Goal: Task Accomplishment & Management: Complete application form

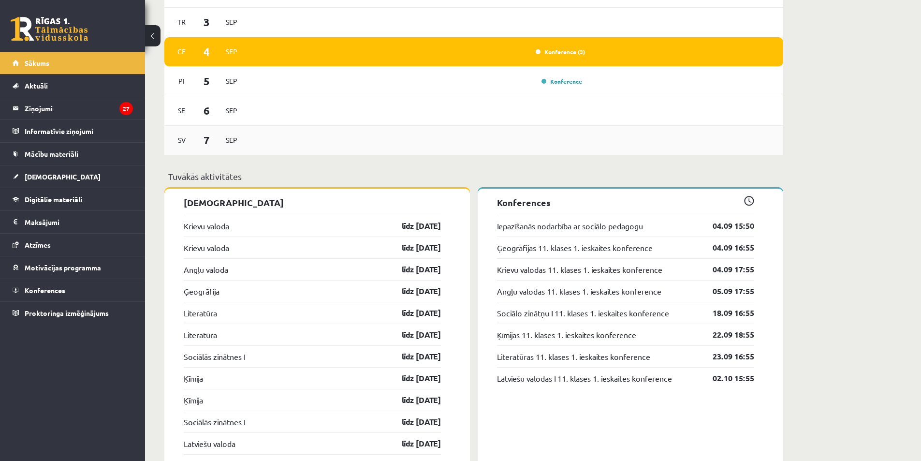
scroll to position [629, 0]
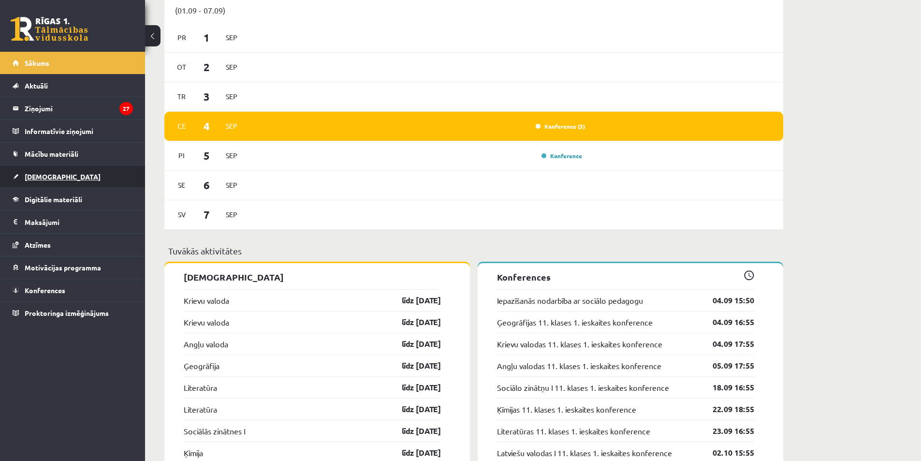
click at [92, 176] on link "[DEMOGRAPHIC_DATA]" at bounding box center [73, 176] width 120 height 22
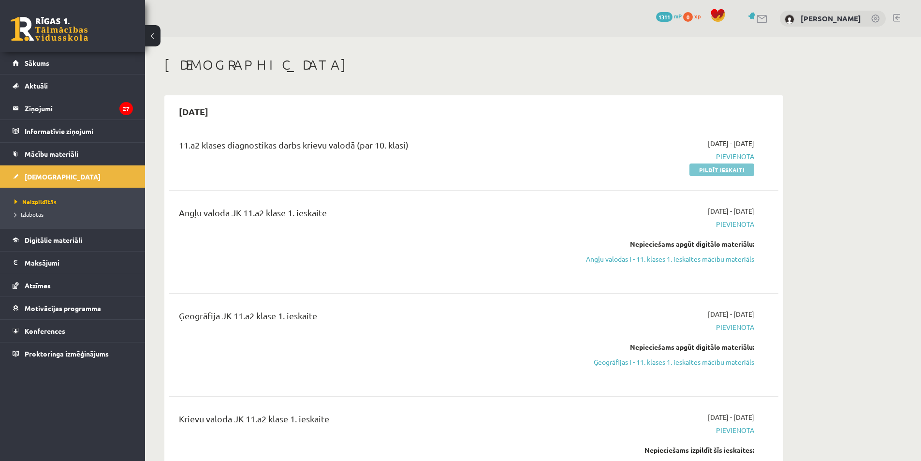
click at [723, 173] on link "Pildīt ieskaiti" at bounding box center [722, 169] width 65 height 13
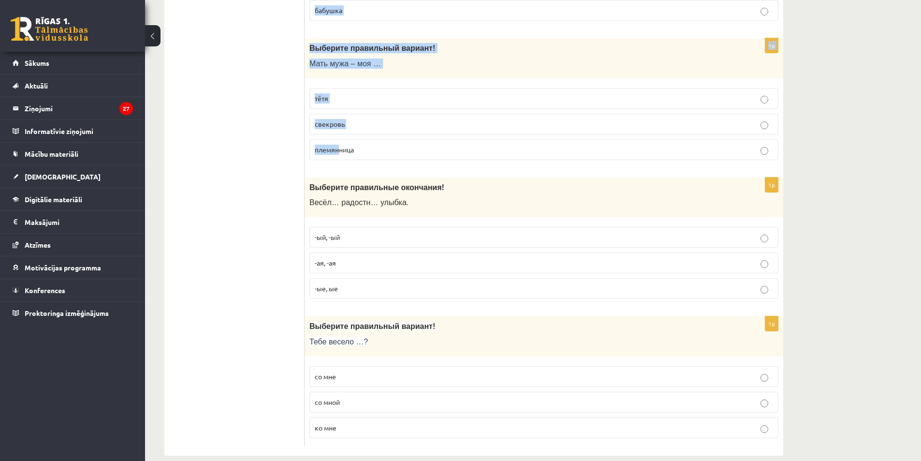
scroll to position [3029, 0]
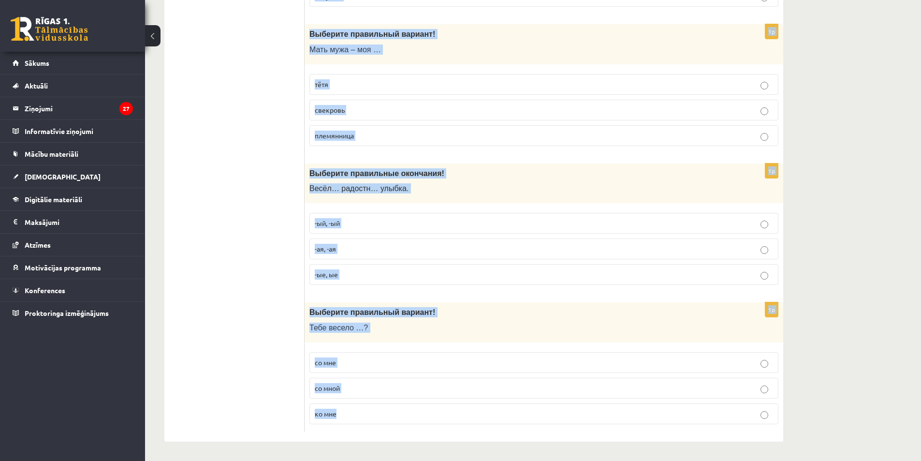
drag, startPoint x: 307, startPoint y: 136, endPoint x: 424, endPoint y: 465, distance: 349.0
copy form "Loremips dolorsitam consect! Adip elit sedd – eiu … temp inci utlabor 6e Dol ma…"
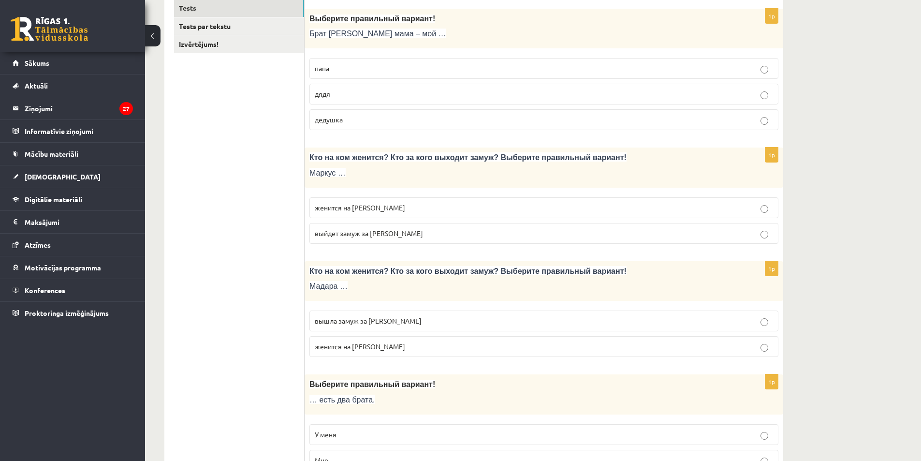
scroll to position [0, 0]
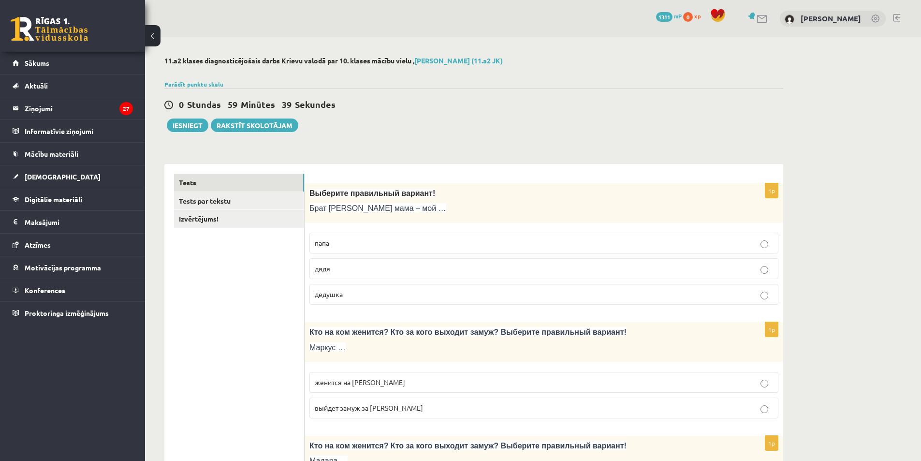
drag, startPoint x: 356, startPoint y: 265, endPoint x: 349, endPoint y: 246, distance: 20.0
click at [356, 266] on p "дядя" at bounding box center [544, 269] width 459 height 10
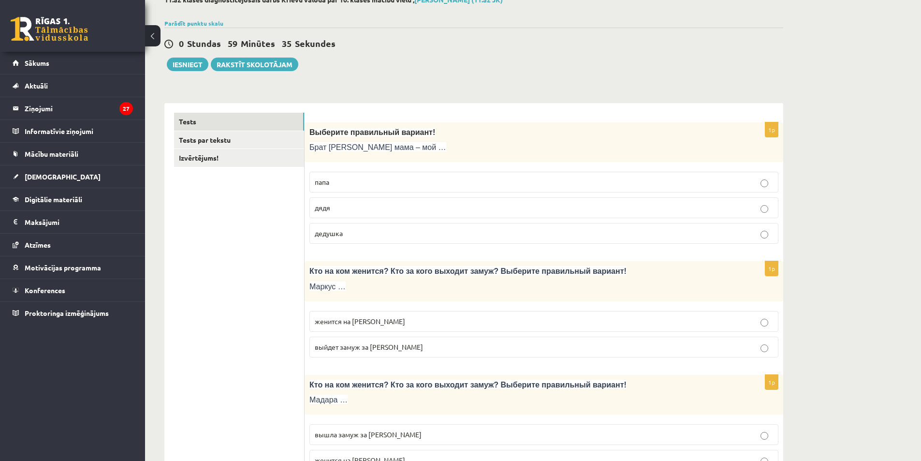
scroll to position [97, 0]
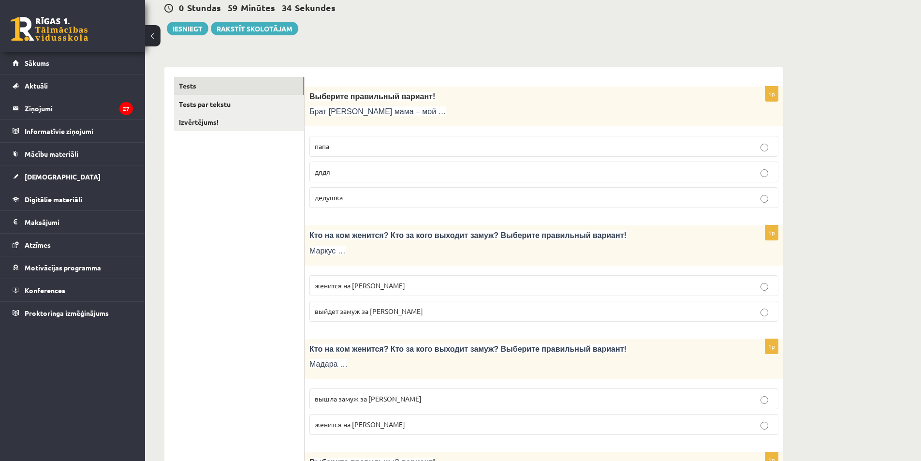
click at [381, 292] on label "женится на [PERSON_NAME]" at bounding box center [544, 285] width 469 height 21
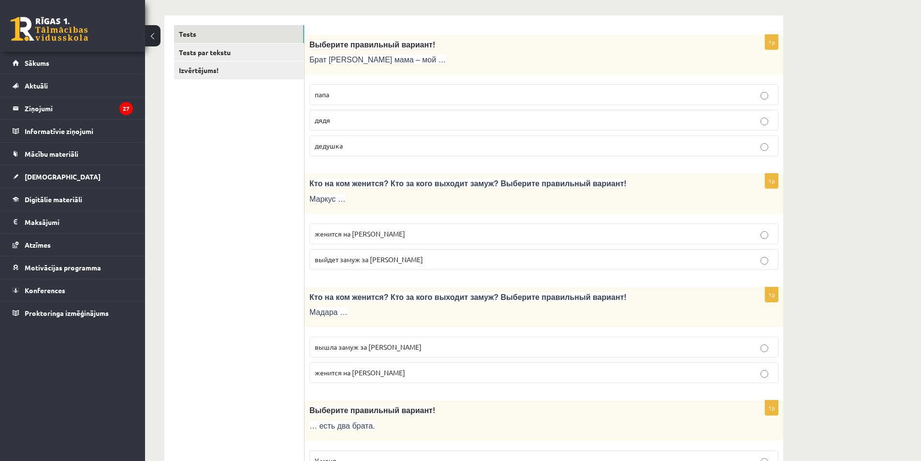
scroll to position [242, 0]
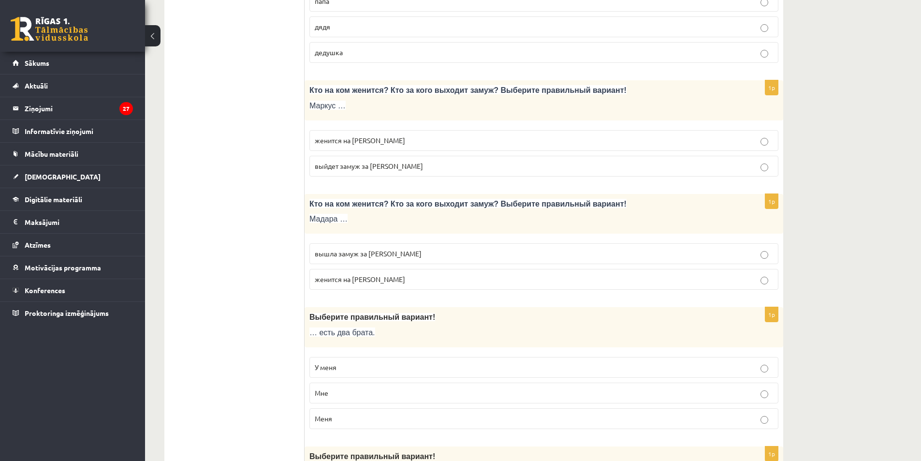
click at [396, 252] on p "вышла замуж за [PERSON_NAME]" at bounding box center [544, 254] width 459 height 10
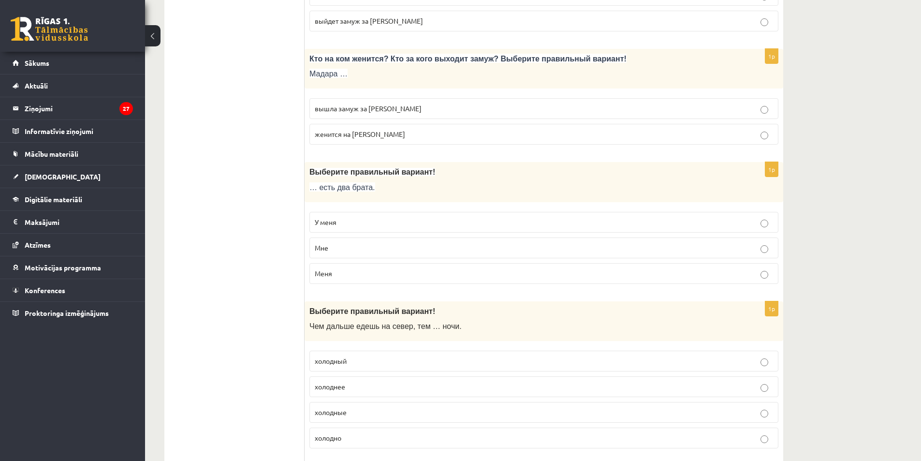
click at [362, 224] on p "У меня" at bounding box center [544, 222] width 459 height 10
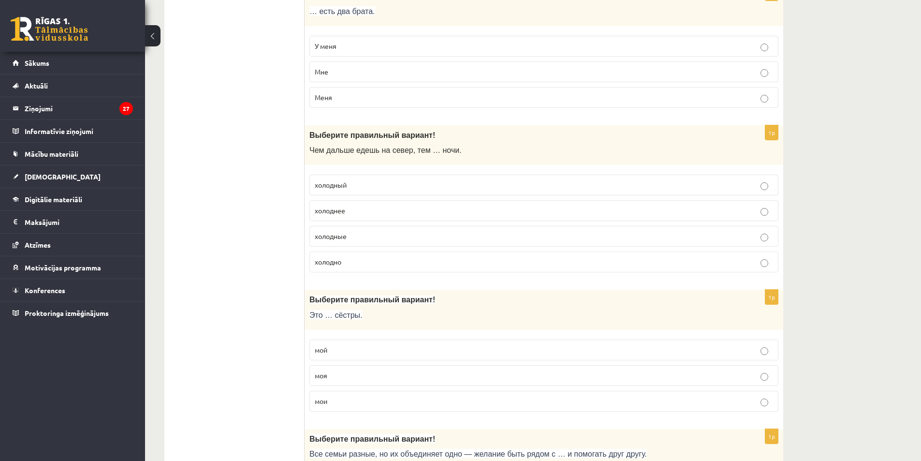
scroll to position [580, 0]
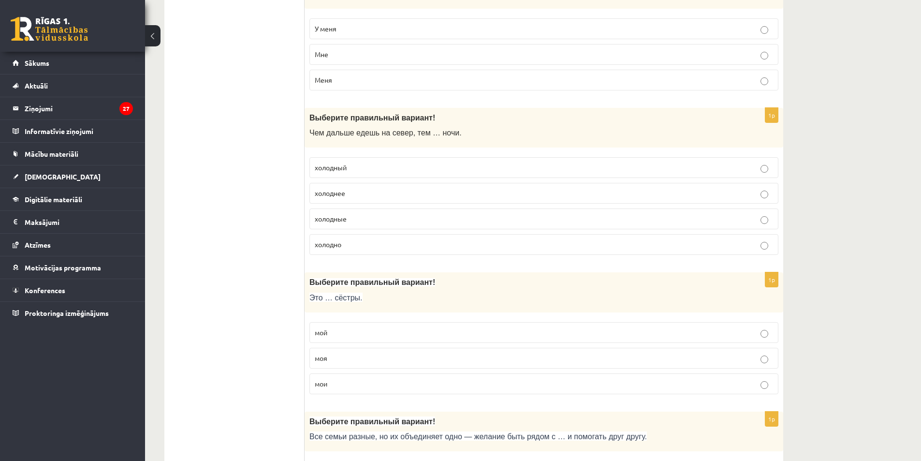
click at [380, 208] on fieldset "холодный [GEOGRAPHIC_DATA] холодные холодно" at bounding box center [544, 204] width 469 height 105
click at [382, 212] on label "холодные" at bounding box center [544, 218] width 469 height 21
click at [370, 201] on label "холоднее" at bounding box center [544, 193] width 469 height 21
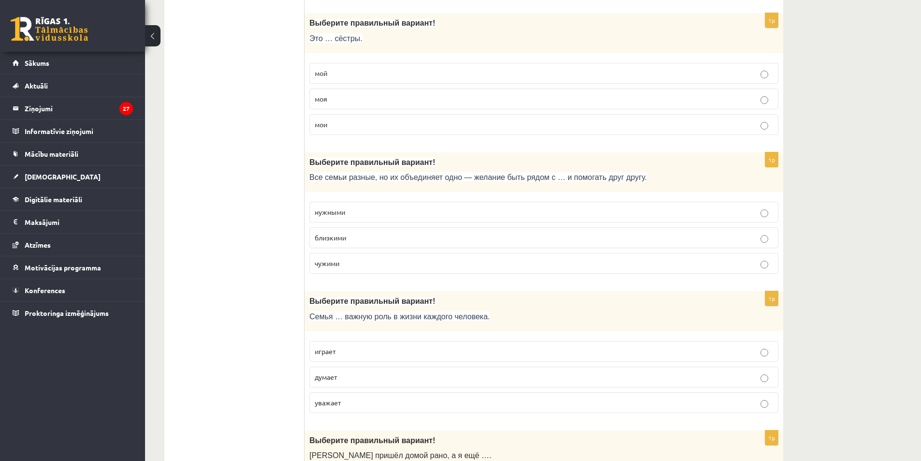
scroll to position [822, 0]
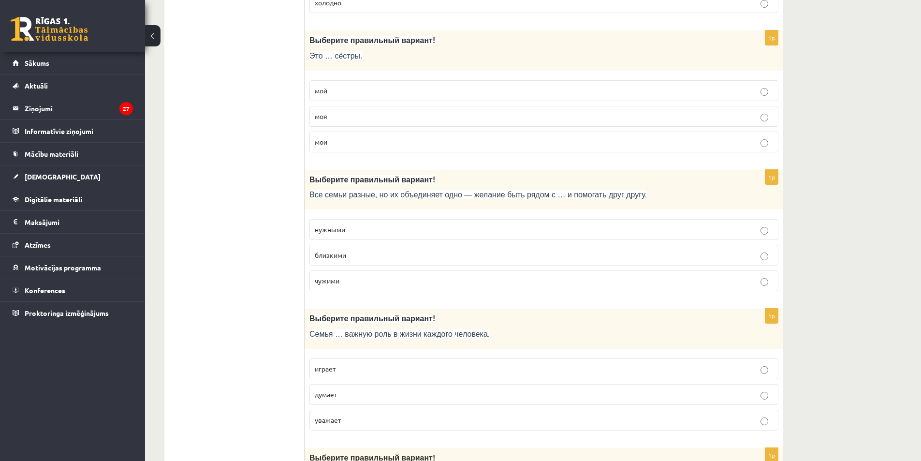
click at [358, 100] on label "мой" at bounding box center [544, 90] width 469 height 21
click at [342, 141] on p "мои" at bounding box center [544, 142] width 459 height 10
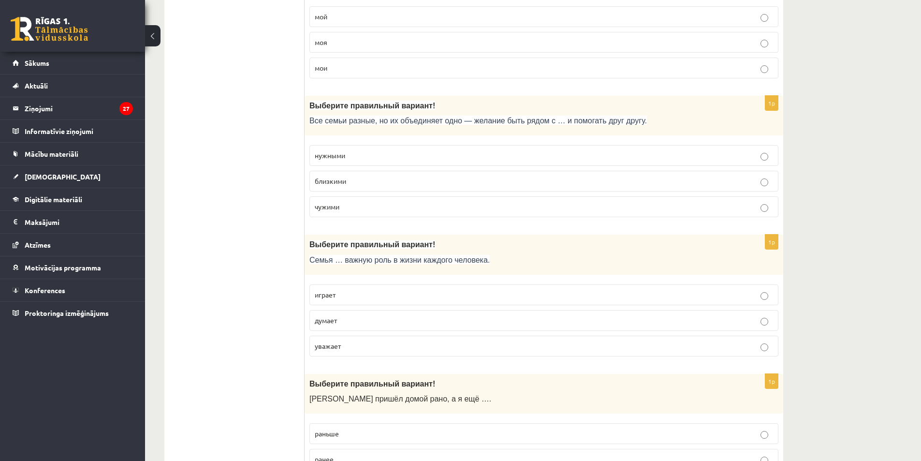
scroll to position [919, 0]
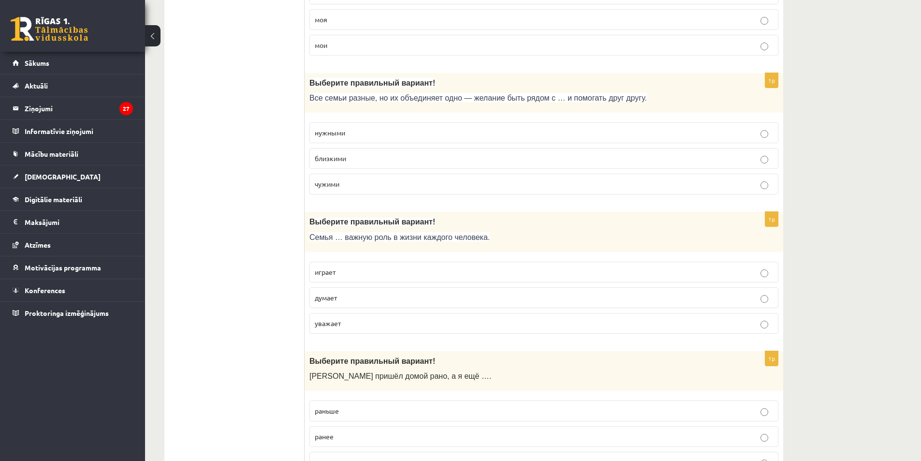
click at [350, 152] on label "близкими" at bounding box center [544, 158] width 469 height 21
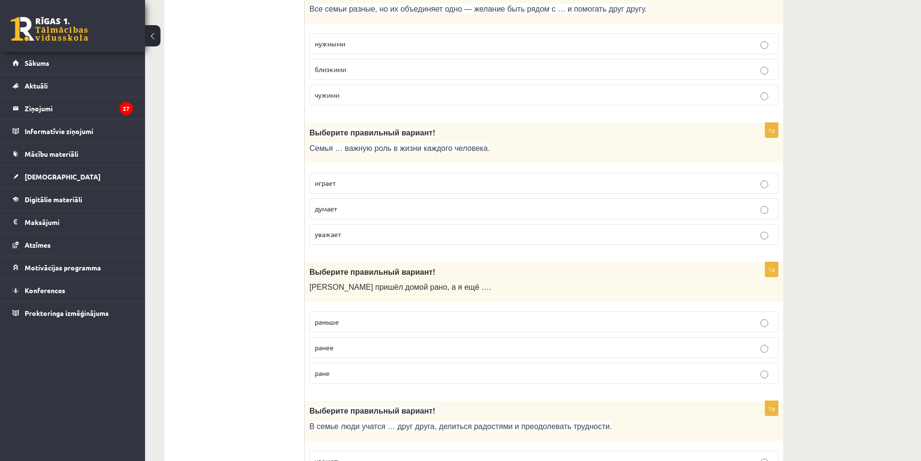
scroll to position [1016, 0]
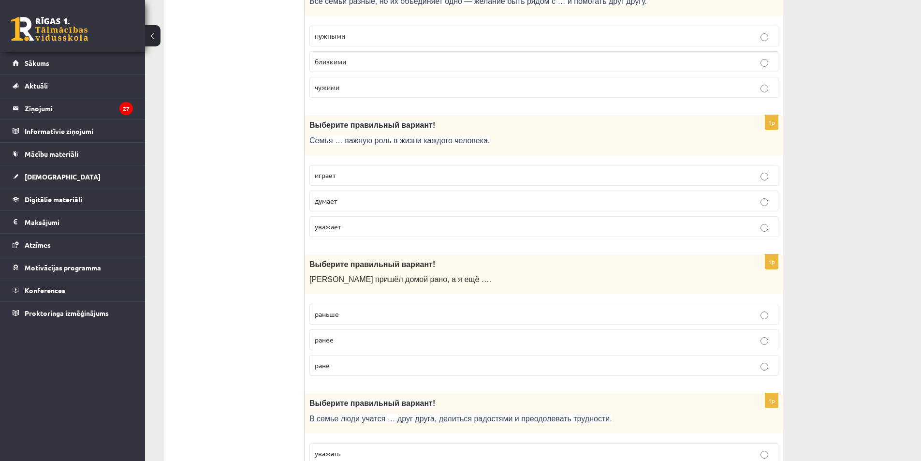
click at [326, 171] on p "играет" at bounding box center [544, 175] width 459 height 10
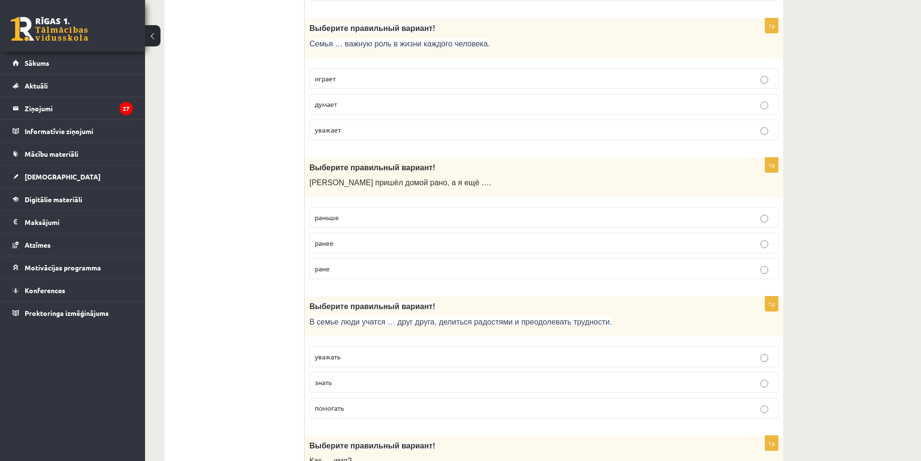
drag, startPoint x: 298, startPoint y: 146, endPoint x: 584, endPoint y: 226, distance: 296.8
click at [584, 226] on label "раньше" at bounding box center [544, 217] width 469 height 21
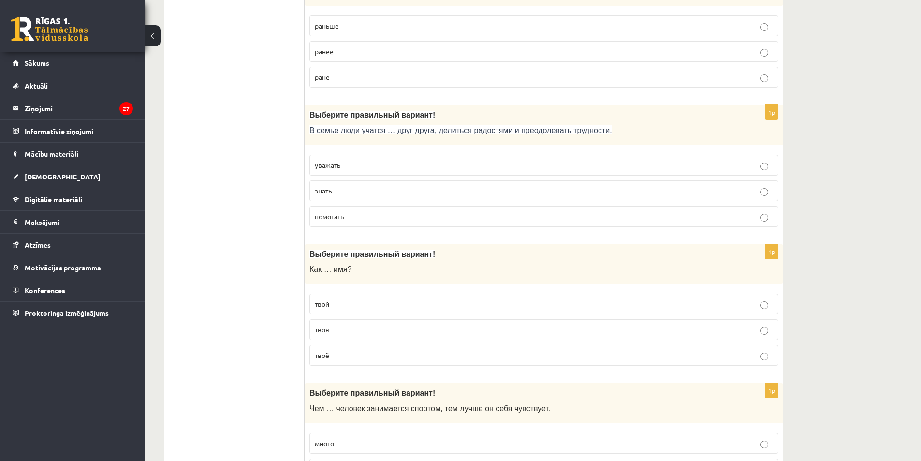
scroll to position [1306, 0]
click at [375, 169] on label "уважать" at bounding box center [544, 163] width 469 height 21
click at [355, 343] on fieldset "твой твоя твоё" at bounding box center [544, 327] width 469 height 80
click at [365, 352] on p "твоё" at bounding box center [544, 353] width 459 height 10
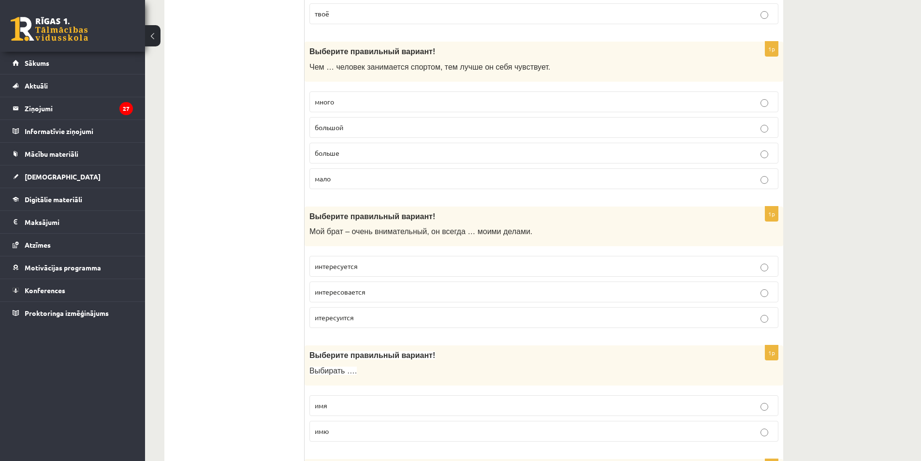
scroll to position [1693, 0]
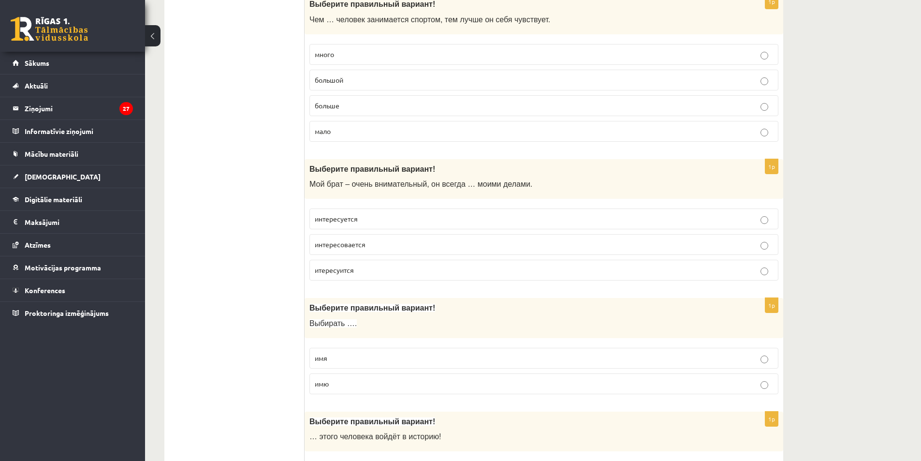
click at [352, 359] on p "имя" at bounding box center [544, 358] width 459 height 10
click at [376, 239] on label "интересовается" at bounding box center [544, 244] width 469 height 21
click at [344, 226] on label "интересуется" at bounding box center [544, 218] width 469 height 21
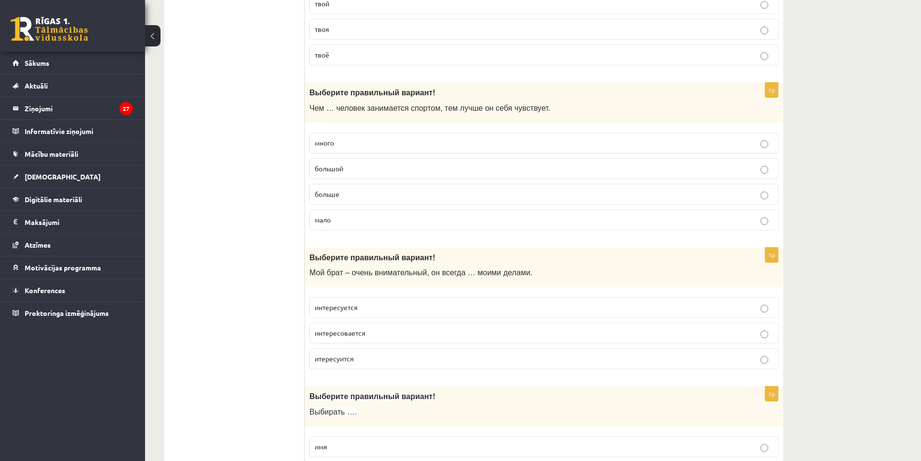
scroll to position [1596, 0]
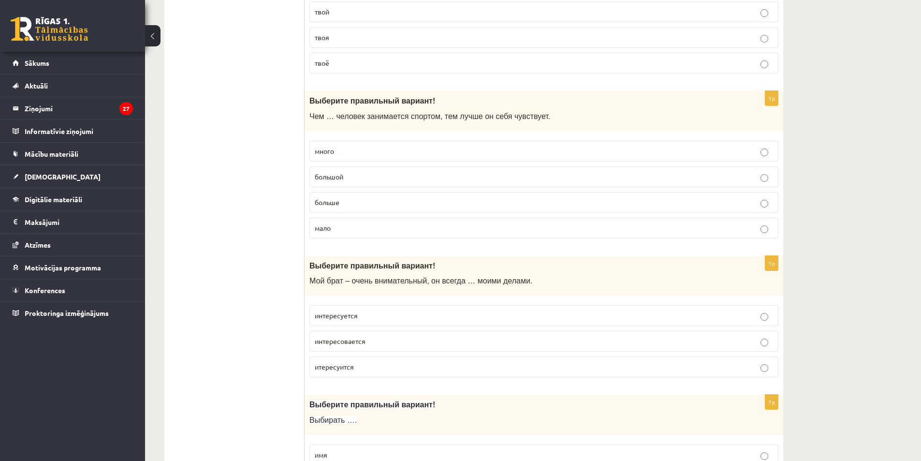
click at [522, 153] on p "много" at bounding box center [544, 151] width 459 height 10
drag, startPoint x: 522, startPoint y: 153, endPoint x: 269, endPoint y: 174, distance: 254.3
click at [269, 174] on ul "Tests Tests par tekstu Izvērtējums!" at bounding box center [239, 220] width 131 height 3286
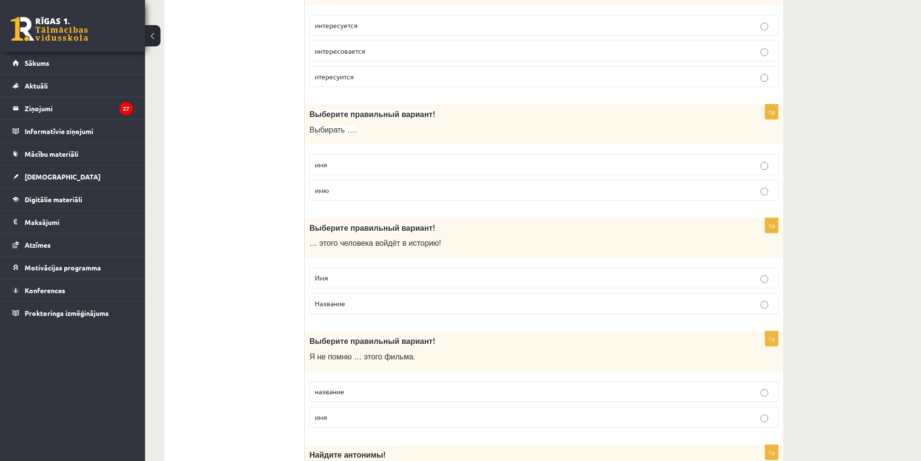
scroll to position [1935, 0]
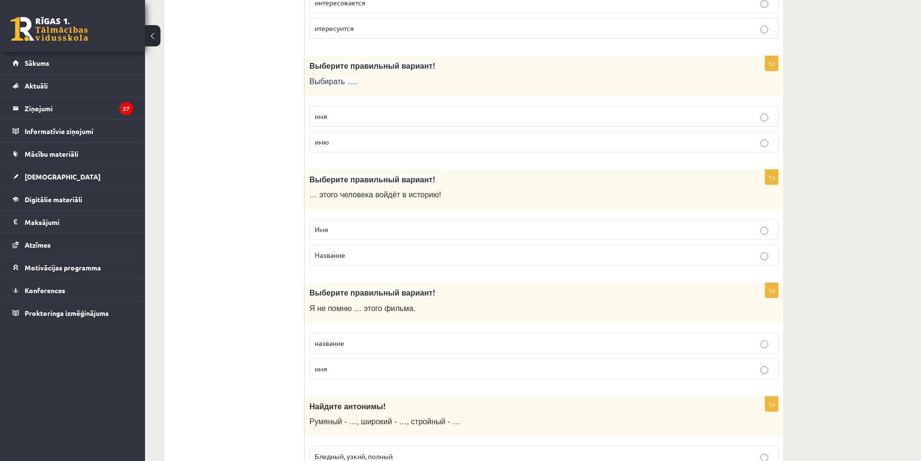
click at [384, 229] on p "Имя" at bounding box center [544, 229] width 459 height 10
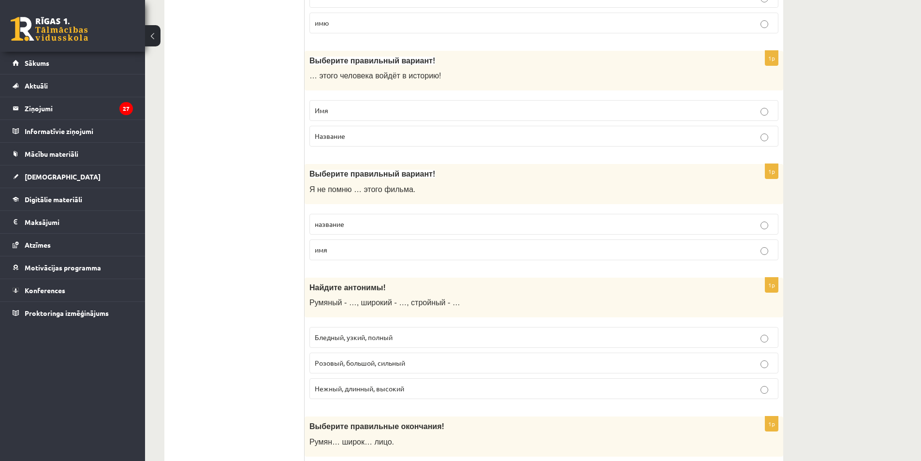
scroll to position [2080, 0]
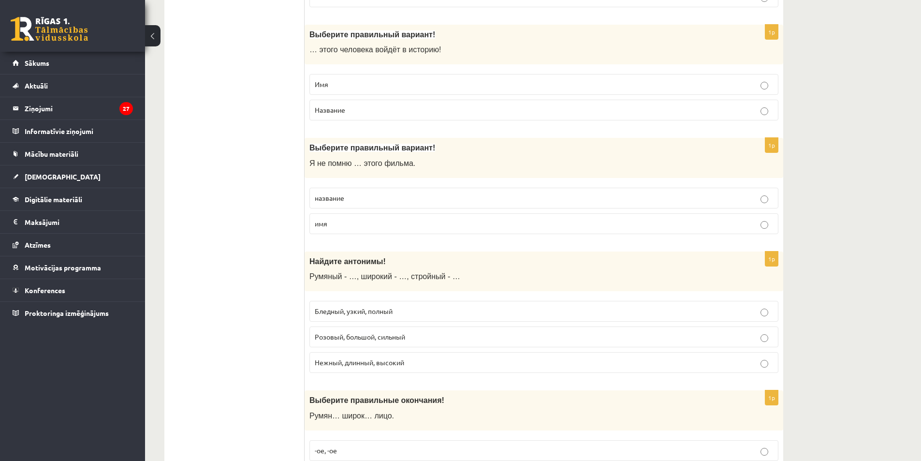
click at [374, 199] on p "название" at bounding box center [544, 198] width 459 height 10
click at [358, 309] on span "Бледный, узкий, полный" at bounding box center [354, 311] width 78 height 9
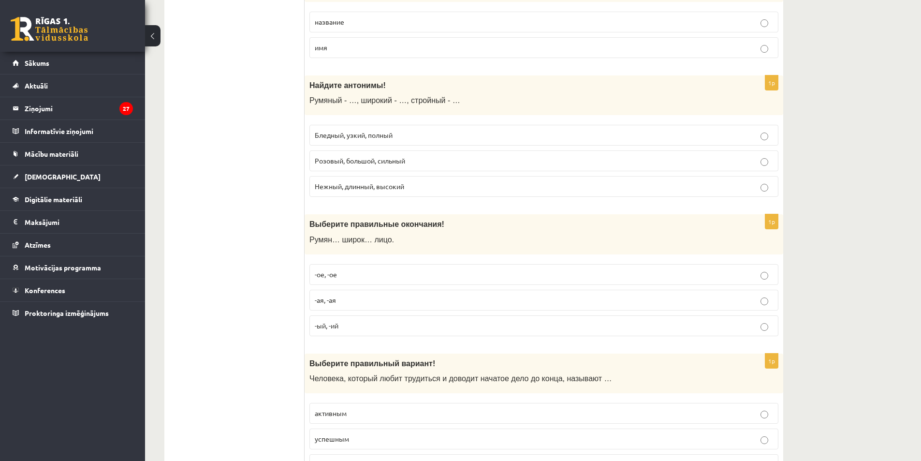
scroll to position [2273, 0]
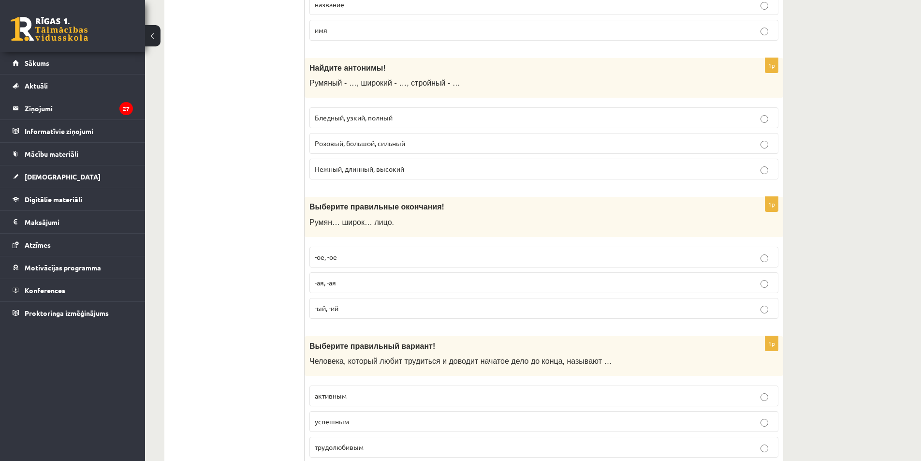
click at [335, 252] on label "-ое, -ое" at bounding box center [544, 257] width 469 height 21
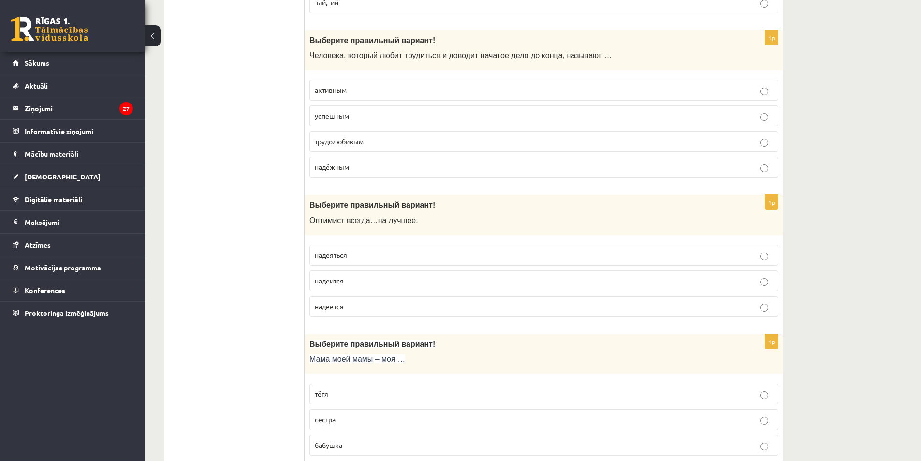
scroll to position [2476, 0]
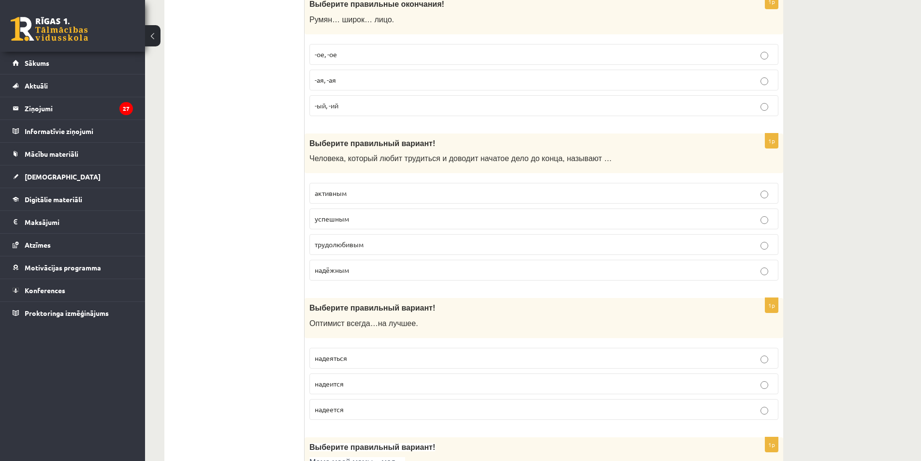
click at [339, 244] on span "трудолюбивым" at bounding box center [339, 244] width 49 height 9
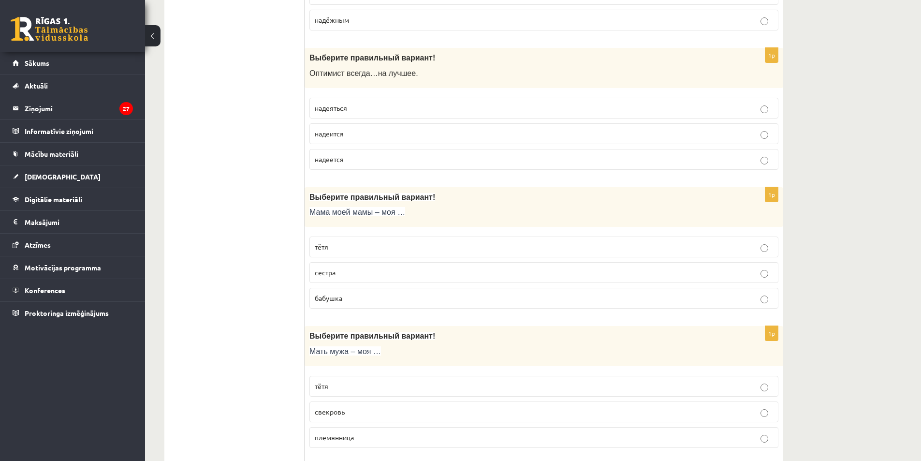
scroll to position [2718, 0]
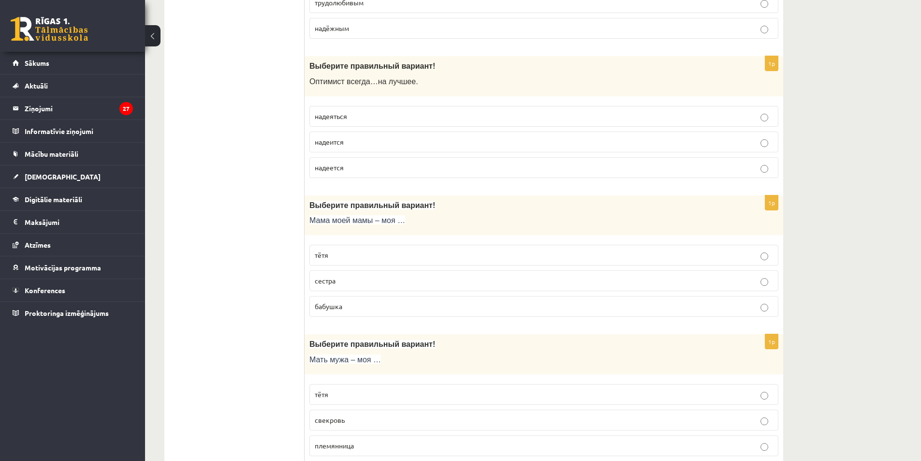
click at [369, 164] on p "надеется" at bounding box center [544, 168] width 459 height 10
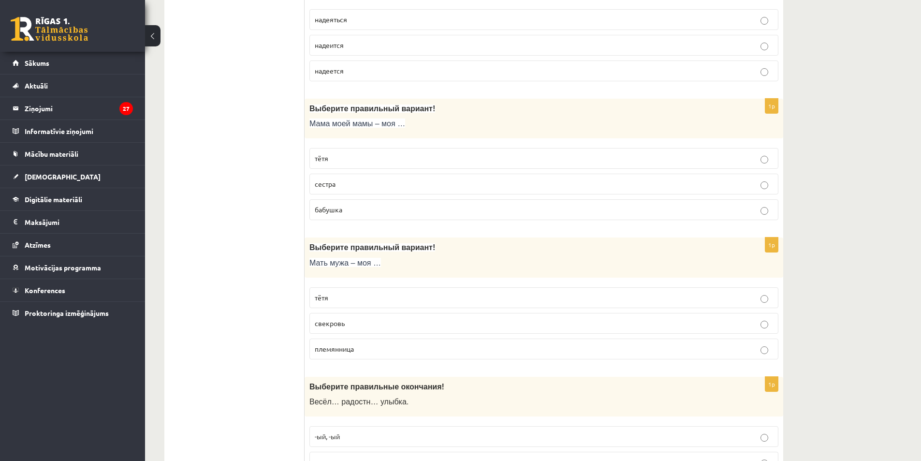
click at [342, 207] on span "бабушка" at bounding box center [329, 209] width 28 height 9
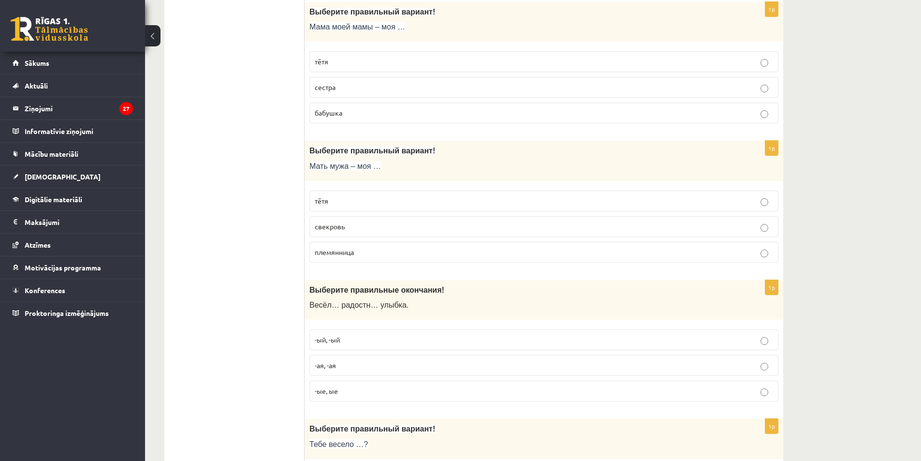
scroll to position [2960, 0]
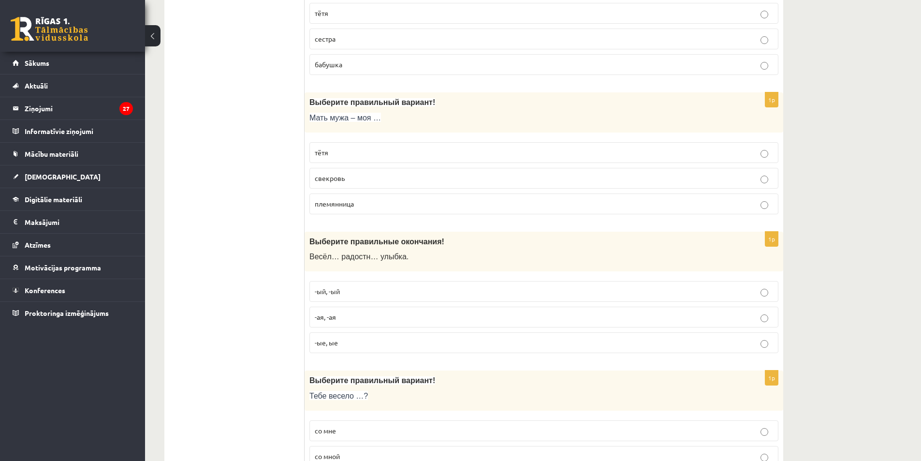
click at [328, 148] on p "тётя" at bounding box center [544, 153] width 459 height 10
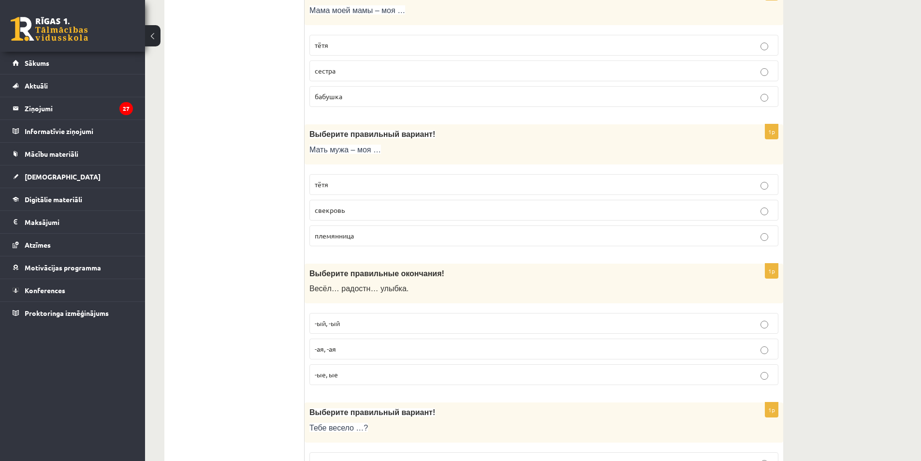
scroll to position [2932, 0]
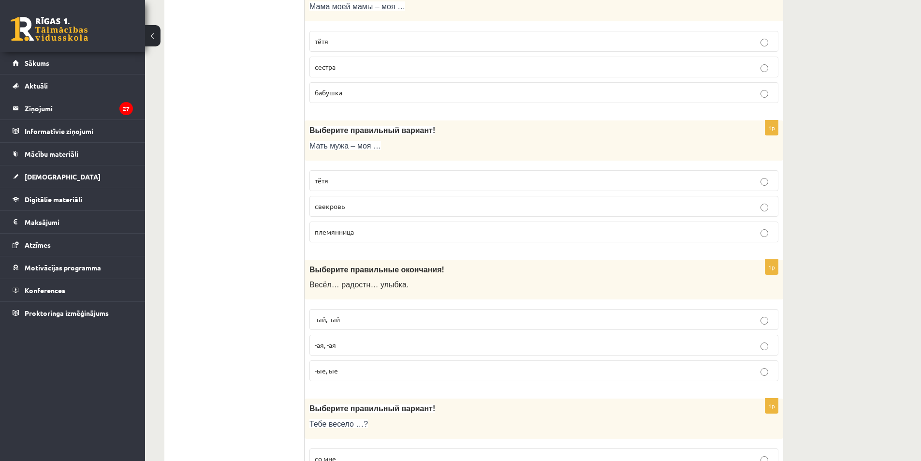
click at [380, 217] on label "свекровь" at bounding box center [544, 206] width 469 height 21
click at [351, 354] on label "-ая, -ая" at bounding box center [544, 345] width 469 height 21
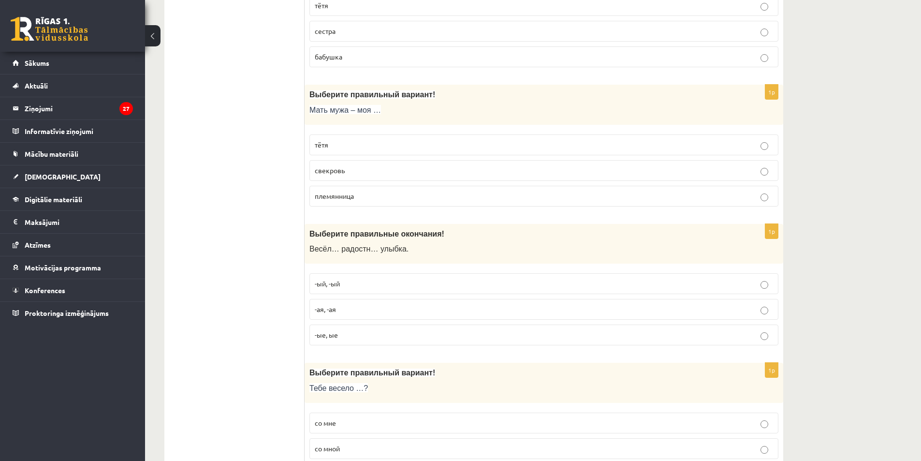
scroll to position [3029, 0]
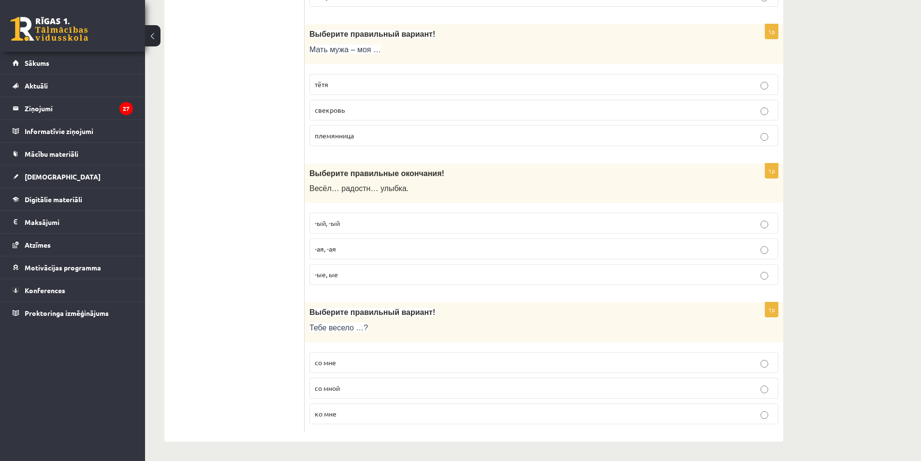
click at [372, 386] on p "со мной" at bounding box center [544, 388] width 459 height 10
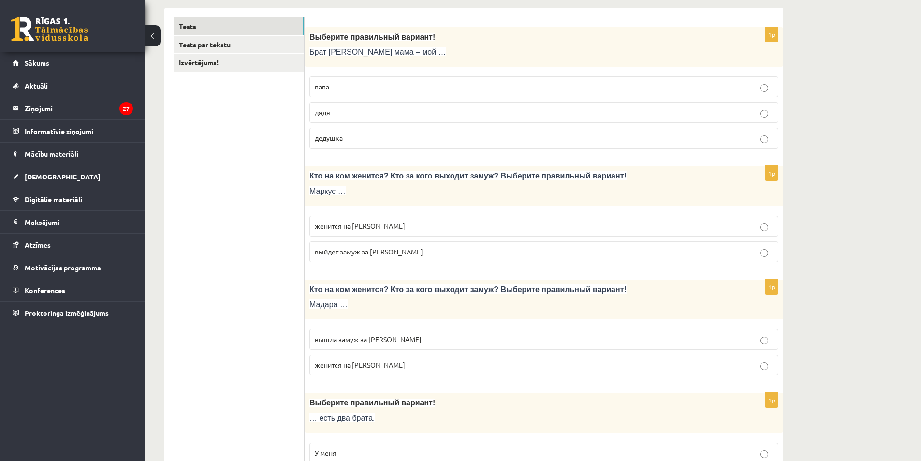
scroll to position [0, 0]
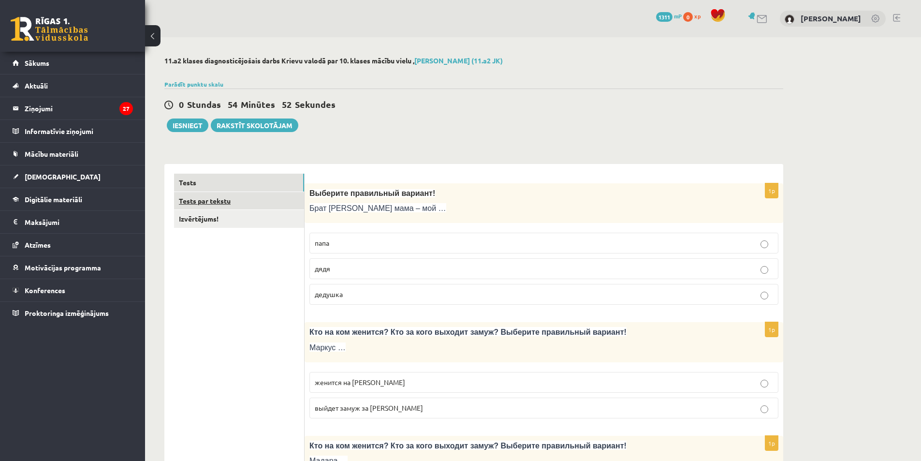
click at [223, 193] on link "Tests par tekstu" at bounding box center [239, 201] width 130 height 18
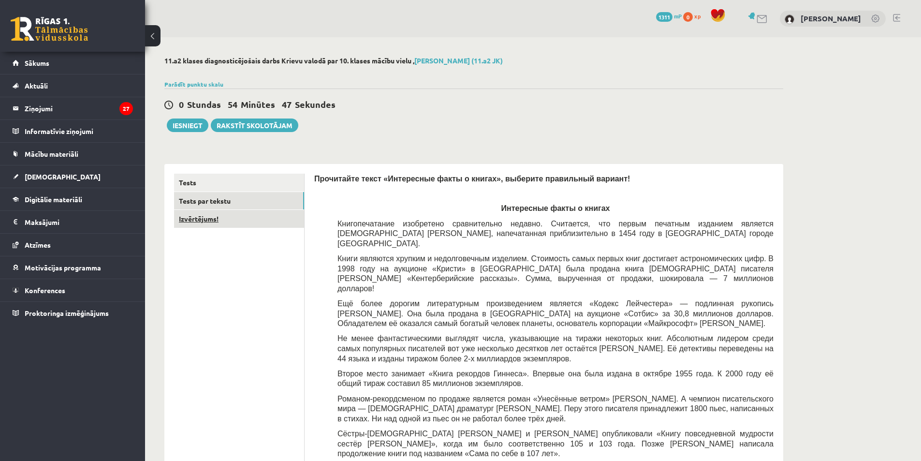
click at [236, 218] on link "Izvērtējums!" at bounding box center [239, 219] width 130 height 18
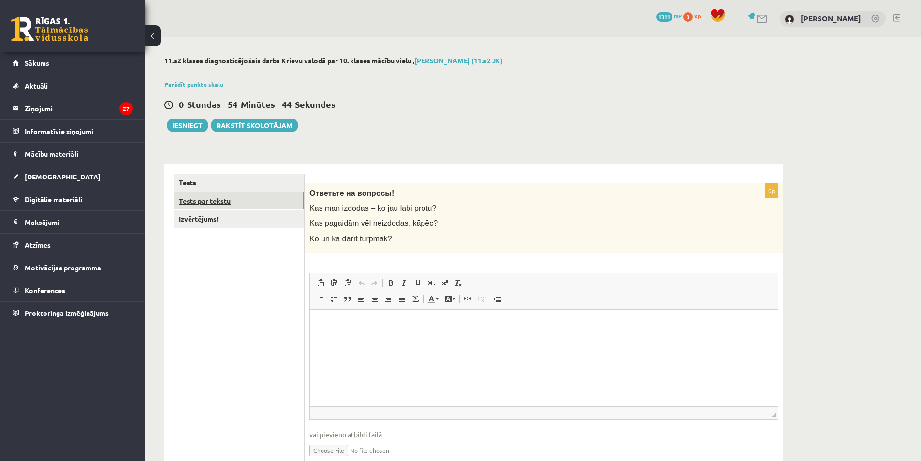
click at [250, 206] on link "Tests par tekstu" at bounding box center [239, 201] width 130 height 18
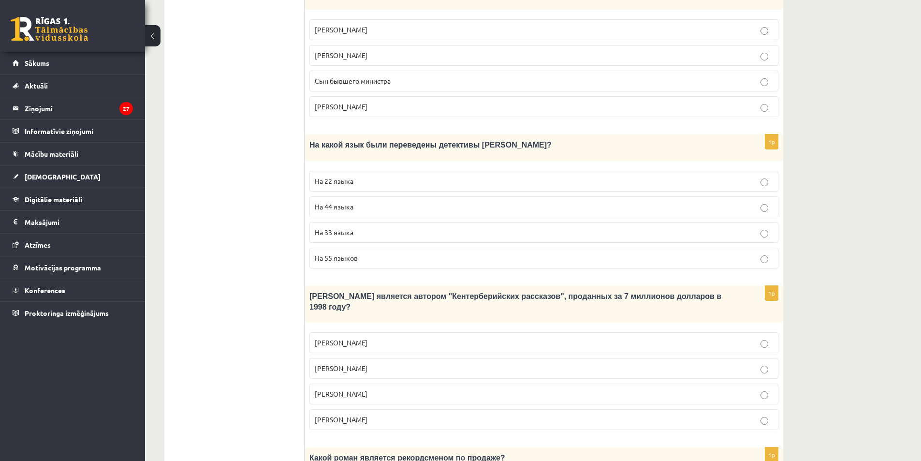
scroll to position [829, 0]
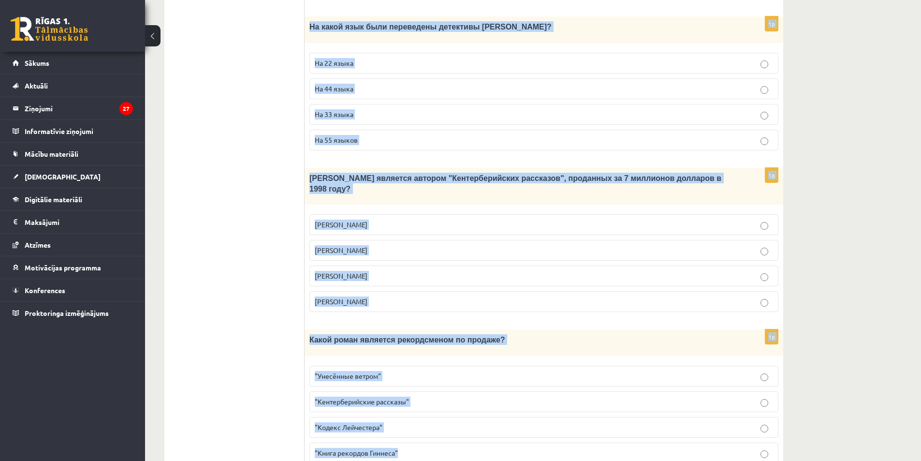
drag, startPoint x: 308, startPoint y: 170, endPoint x: 417, endPoint y: 391, distance: 246.4
copy form "Прочитайте текст «Интересные факты о книгах», выберите правильный вариант! Инте…"
click at [306, 168] on div "Кто является автором "Кентерберийских рассказов", проданных за 7 миллионов долл…" at bounding box center [544, 186] width 479 height 37
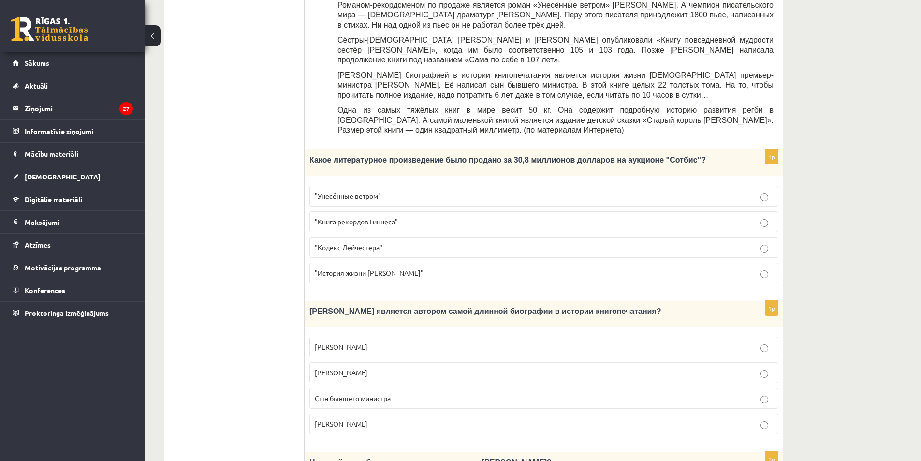
click at [342, 237] on label ""Кодекс Лейчестера"" at bounding box center [544, 247] width 469 height 21
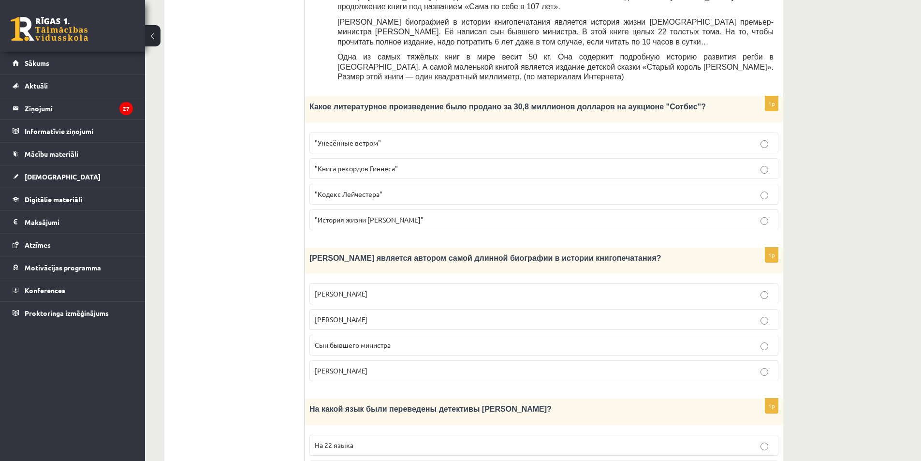
scroll to position [490, 0]
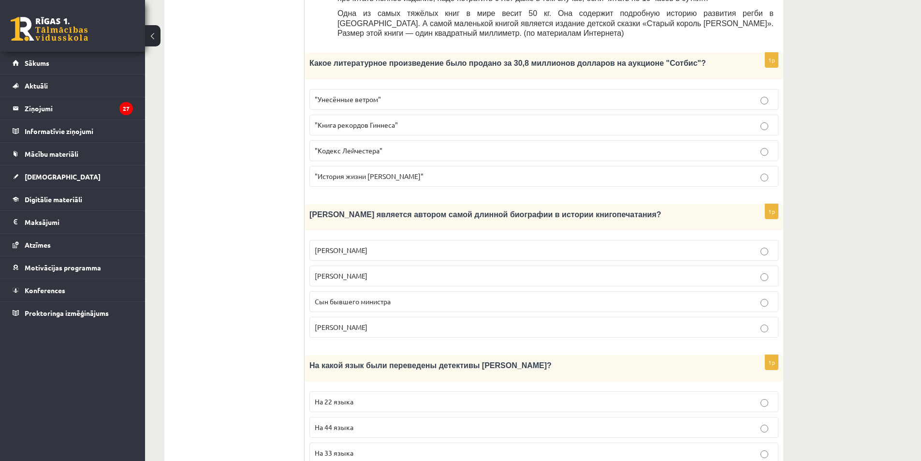
click at [350, 245] on p "Билл Гейтс" at bounding box center [544, 250] width 459 height 10
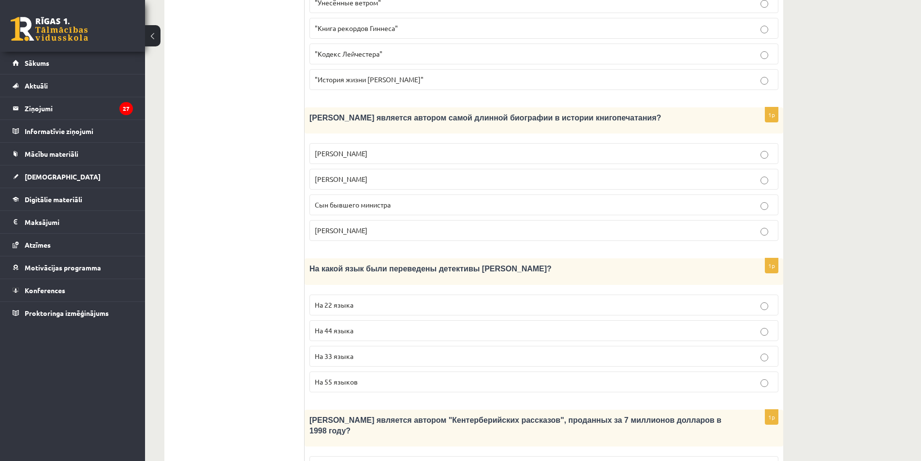
click at [374, 320] on label "На 44 языка" at bounding box center [544, 330] width 469 height 21
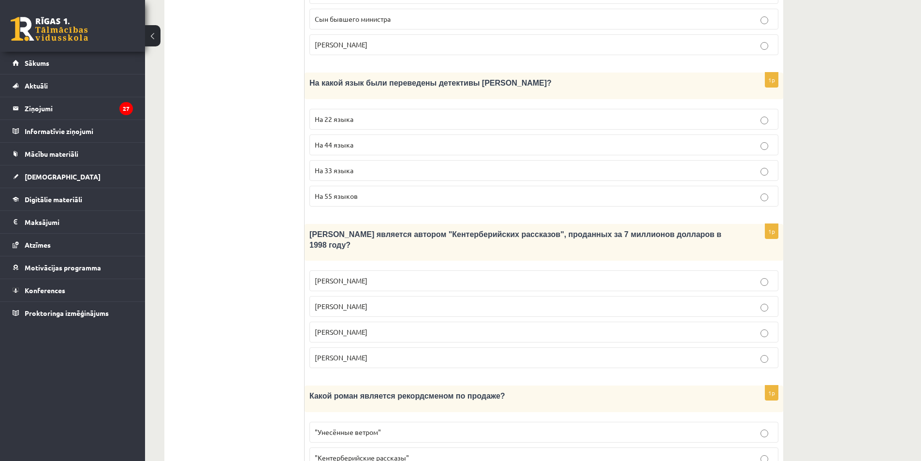
scroll to position [829, 0]
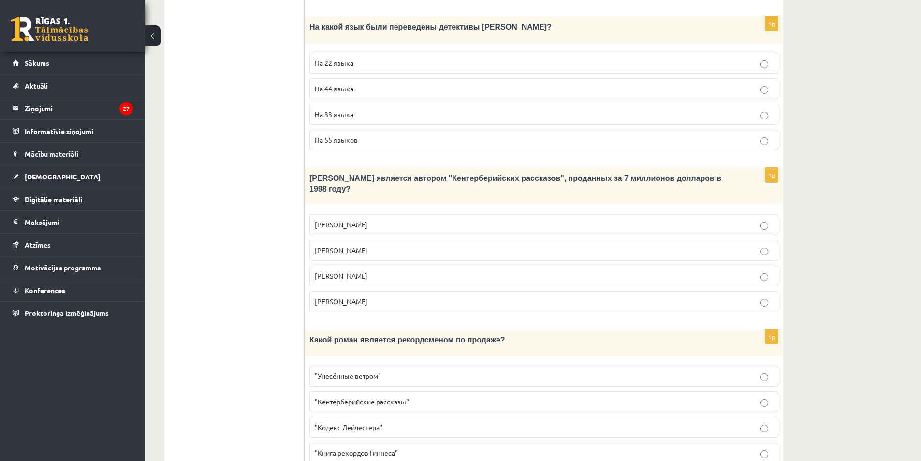
click at [385, 271] on p "Джефри Чосер" at bounding box center [544, 276] width 459 height 10
click at [381, 371] on p ""Унесённые ветром"" at bounding box center [544, 376] width 459 height 10
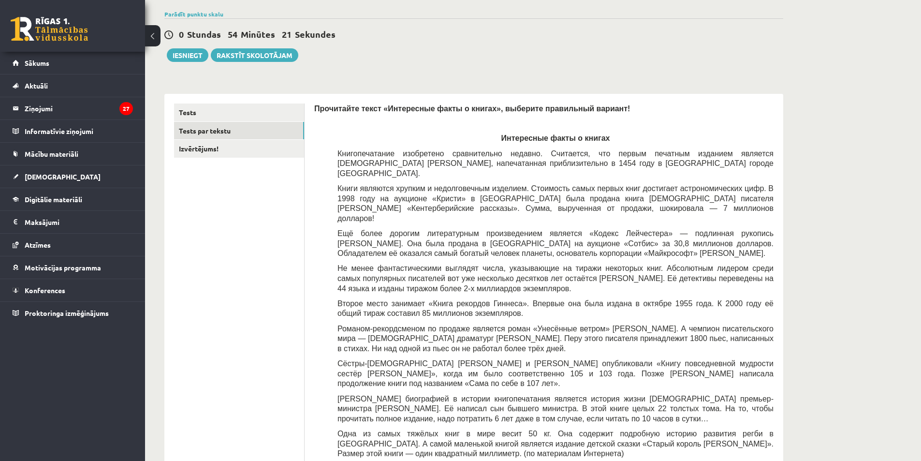
scroll to position [0, 0]
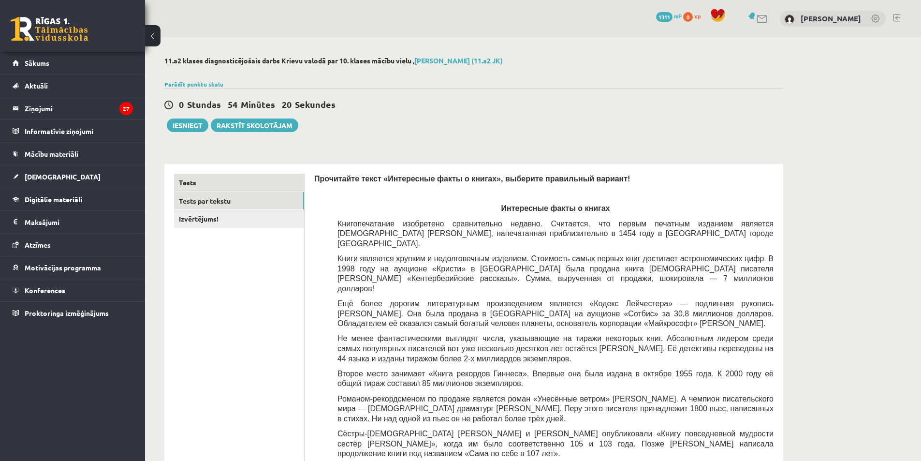
click at [239, 186] on link "Tests" at bounding box center [239, 183] width 130 height 18
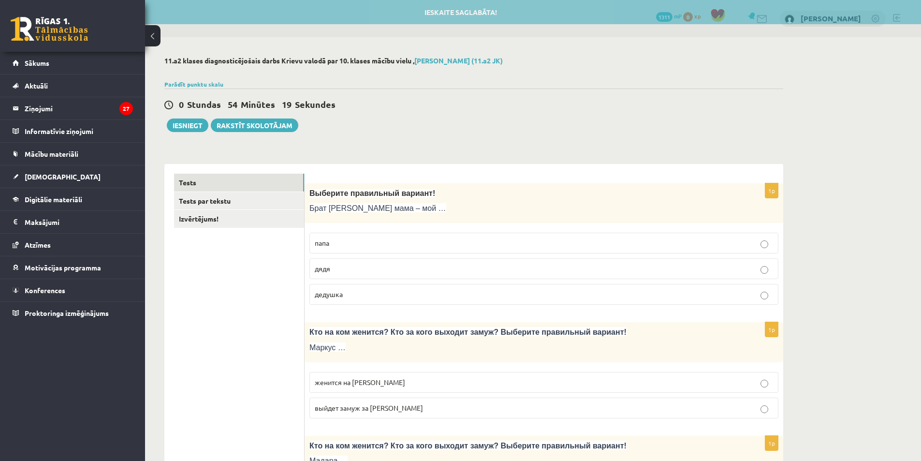
click at [780, 243] on div "1p Выберите правильный вариант! Брат моей мама – мой … папа дядя дедушка" at bounding box center [544, 248] width 479 height 130
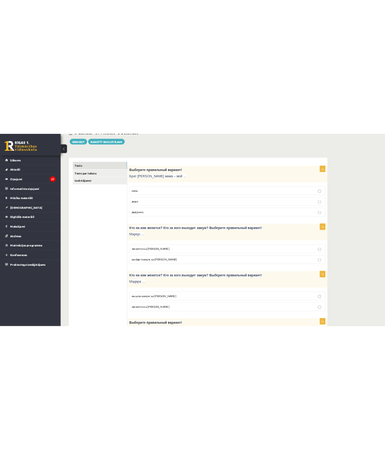
scroll to position [48, 0]
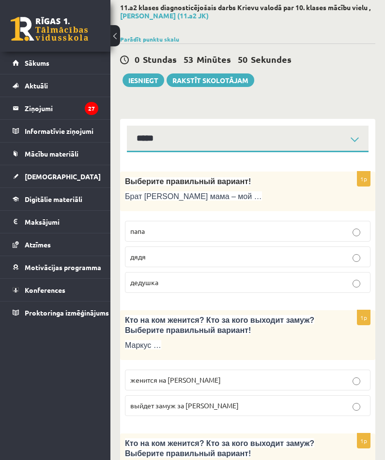
click at [185, 24] on div at bounding box center [247, 28] width 255 height 10
click at [152, 80] on button "Iesniegt" at bounding box center [143, 81] width 42 height 14
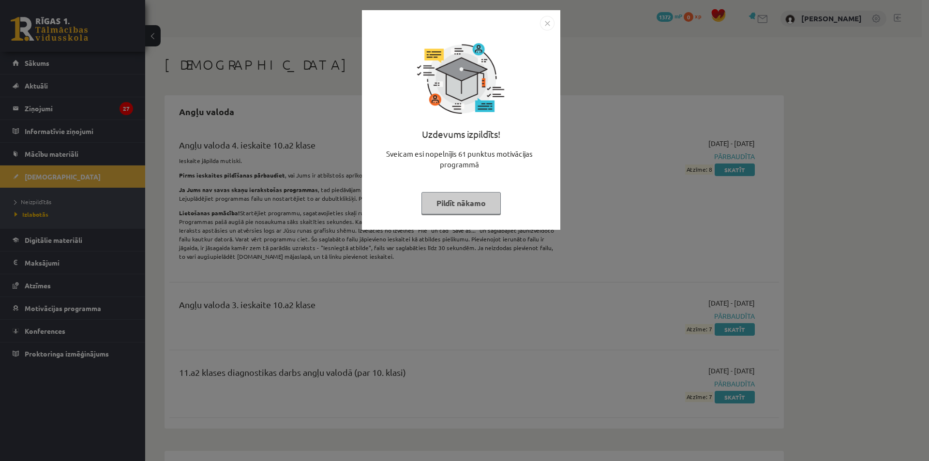
click at [488, 201] on button "Pildīt nākamo" at bounding box center [460, 203] width 79 height 22
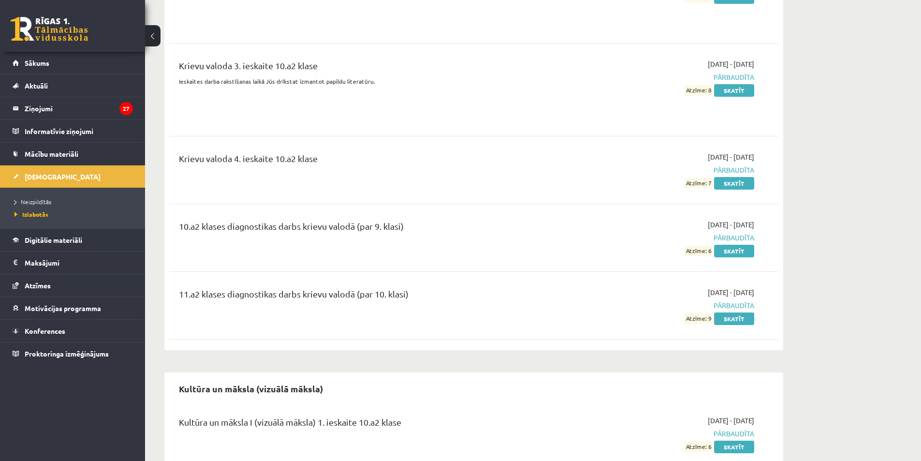
scroll to position [2080, 0]
